Goal: Navigation & Orientation: Find specific page/section

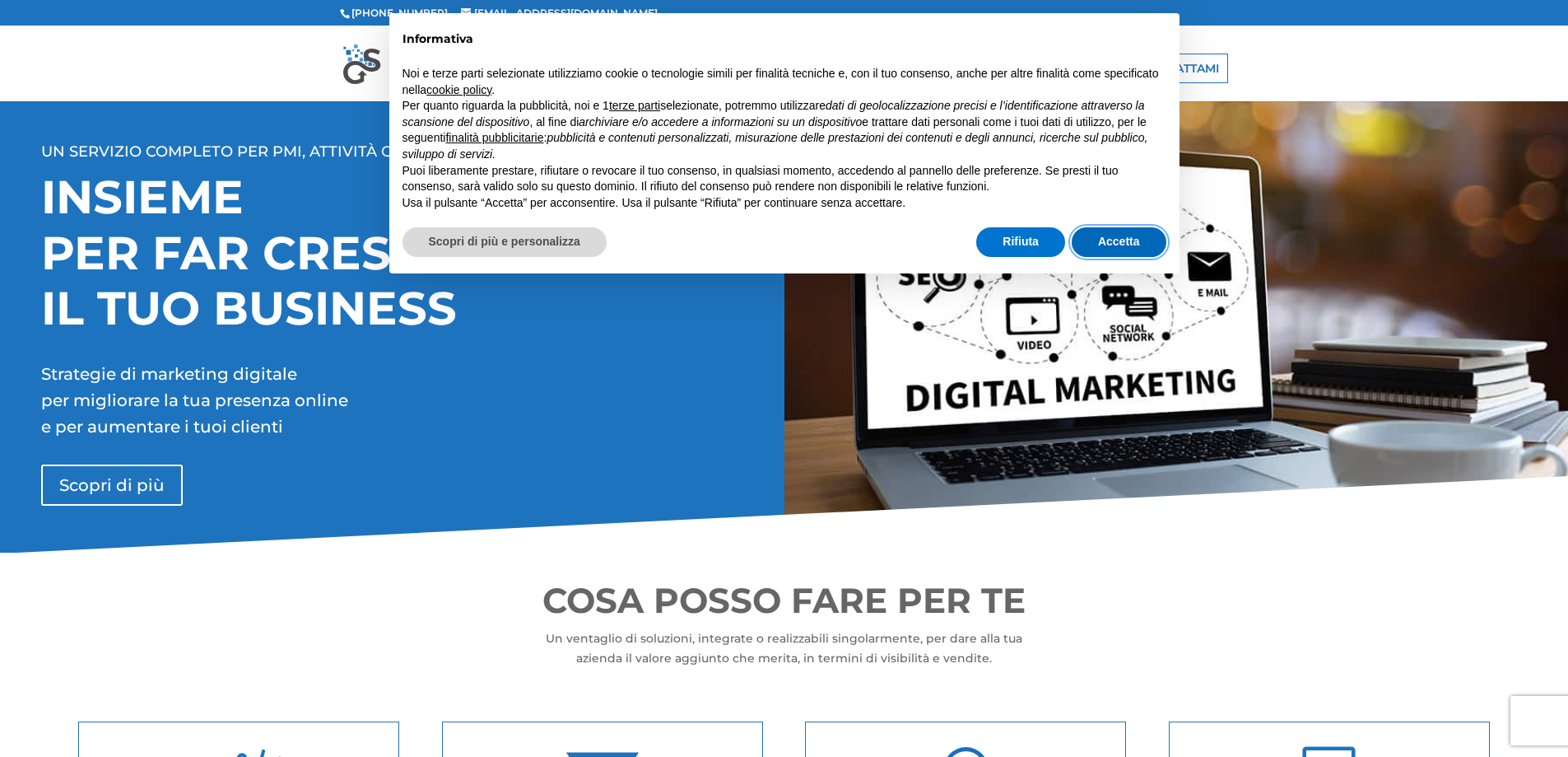
click at [1132, 235] on button "Accetta" at bounding box center [1119, 241] width 95 height 29
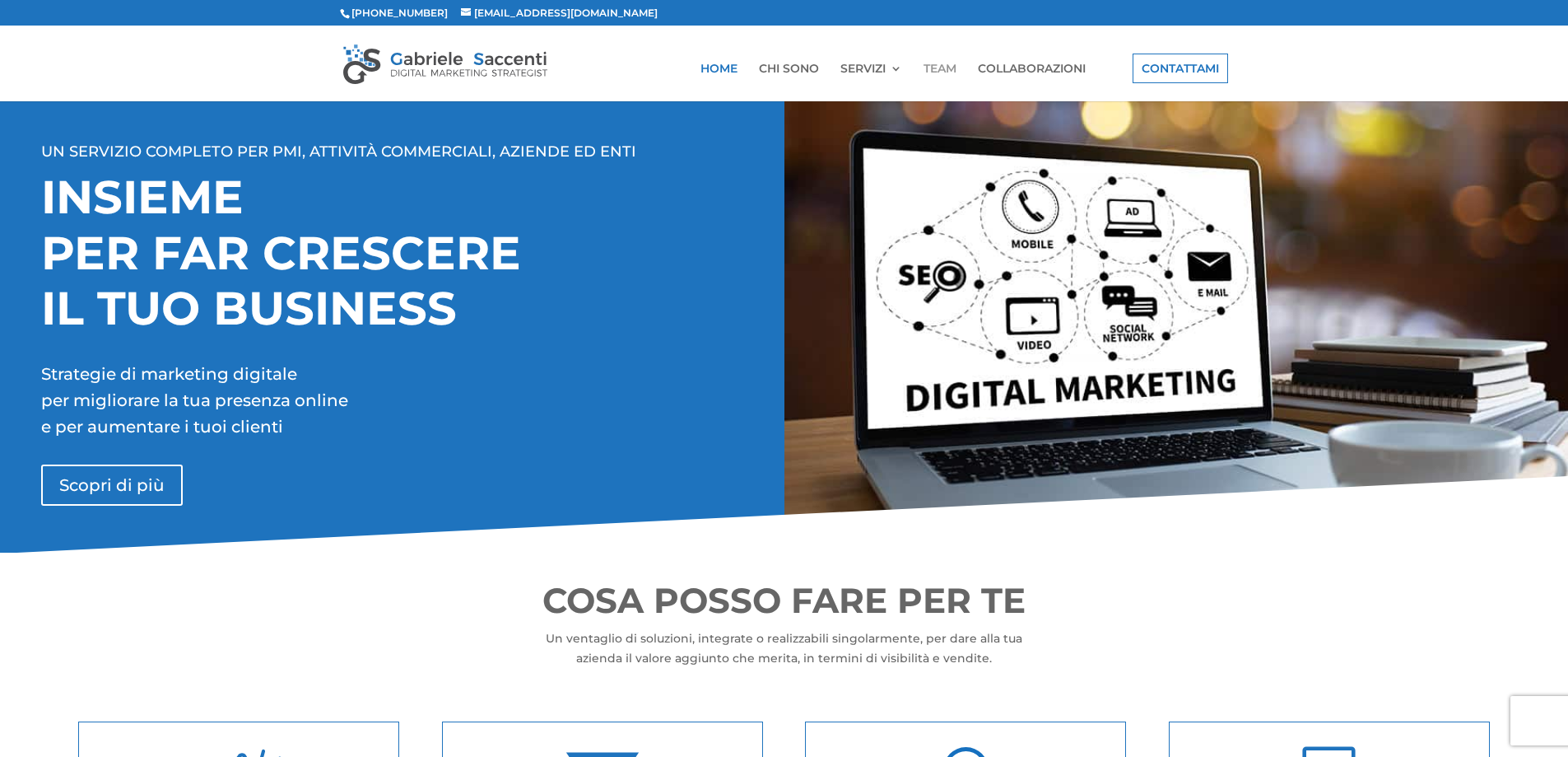
click at [923, 62] on link "TEAM" at bounding box center [939, 81] width 33 height 39
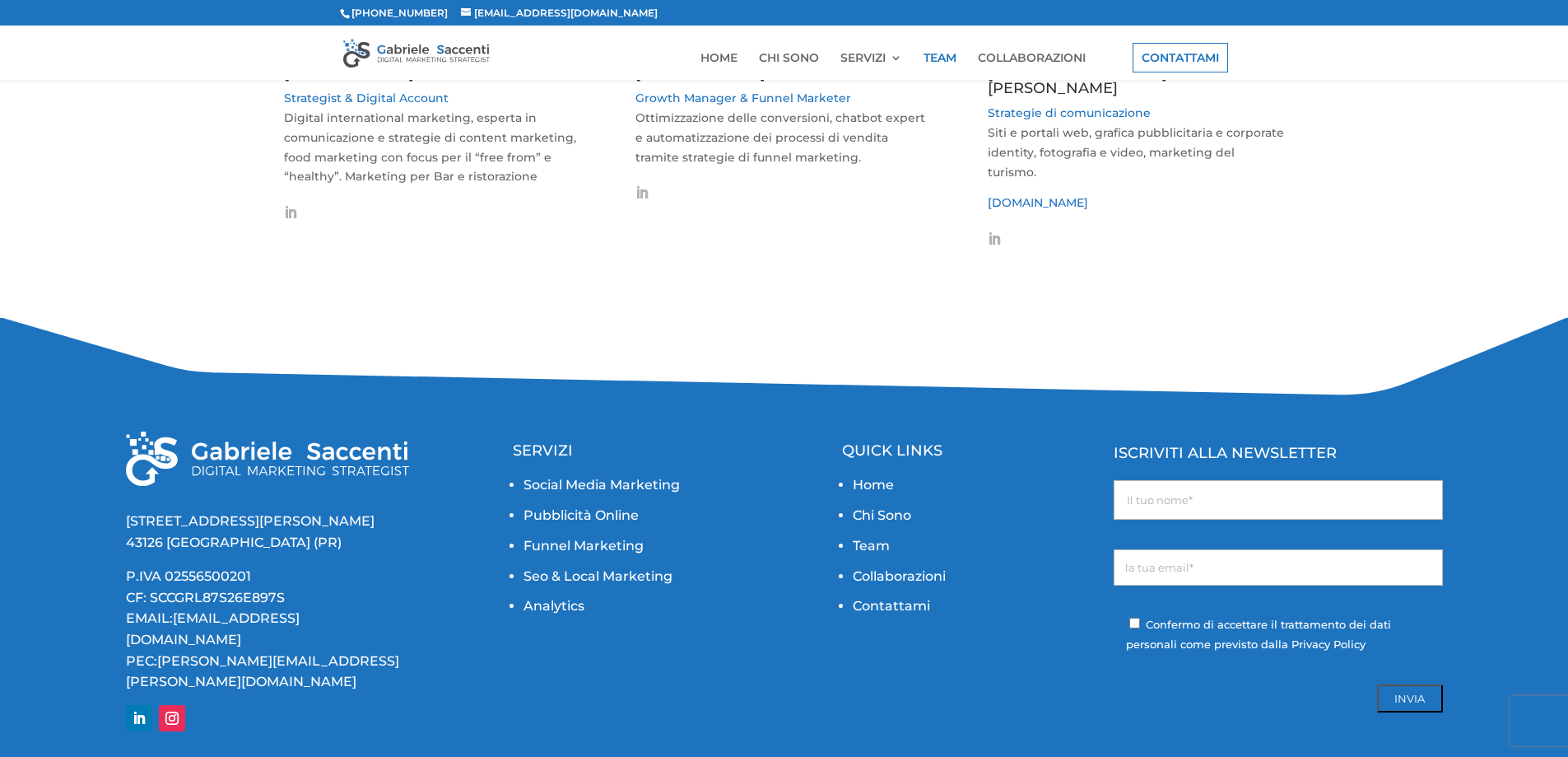
scroll to position [590, 0]
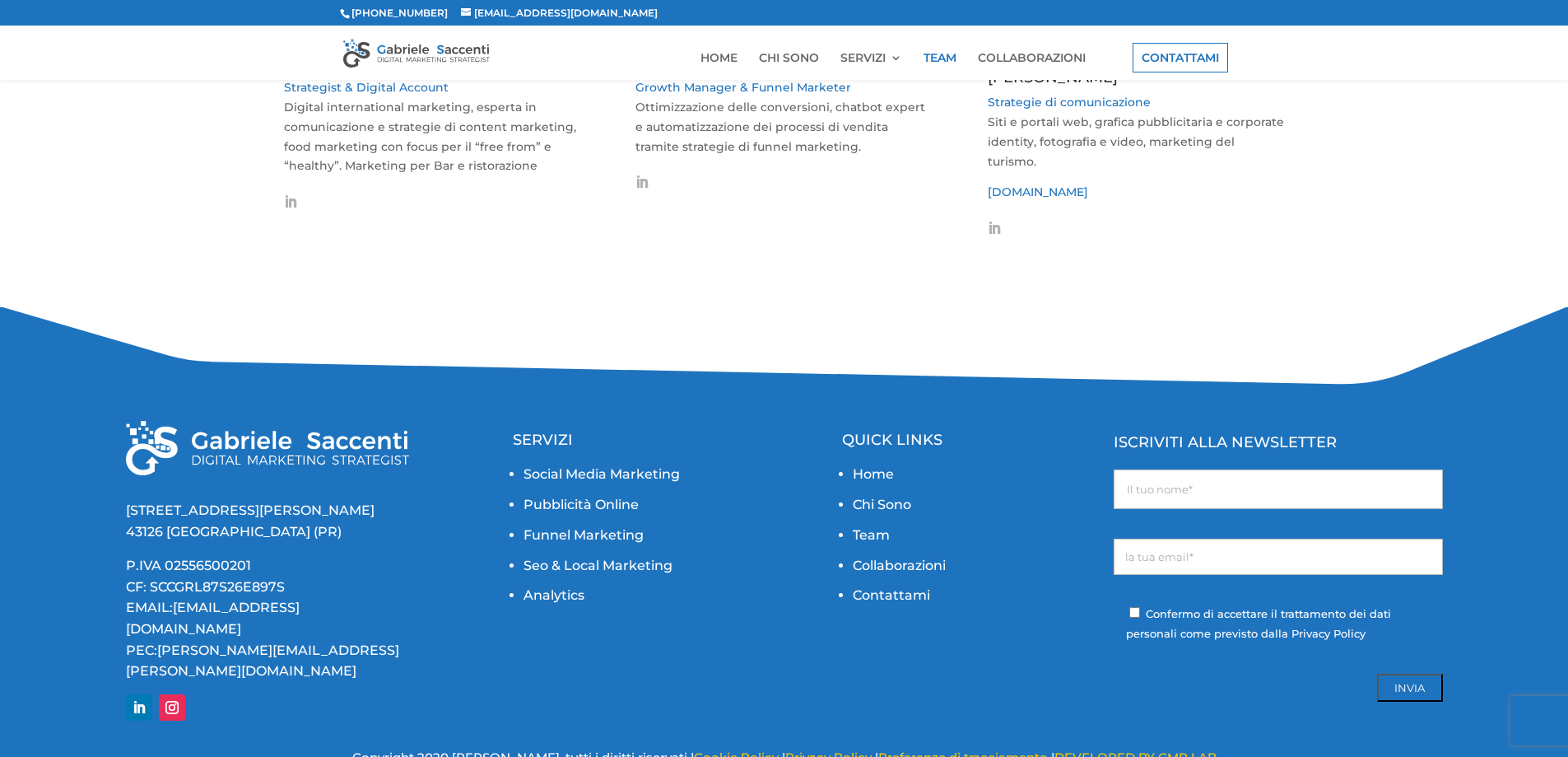
click at [1205, 749] on link "DEVELOPED BY CMP LAB" at bounding box center [1136, 757] width 163 height 16
